Goal: Find specific page/section: Find specific page/section

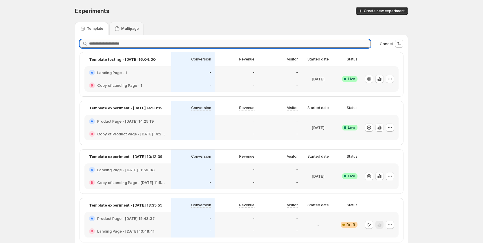
click at [181, 43] on input "text" at bounding box center [230, 44] width 282 height 8
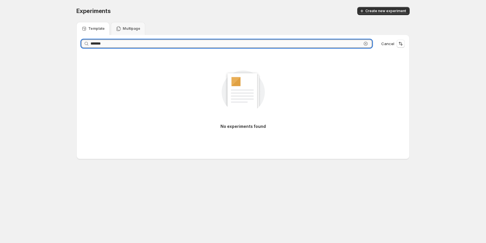
type input "********"
